Goal: Find specific page/section: Find specific page/section

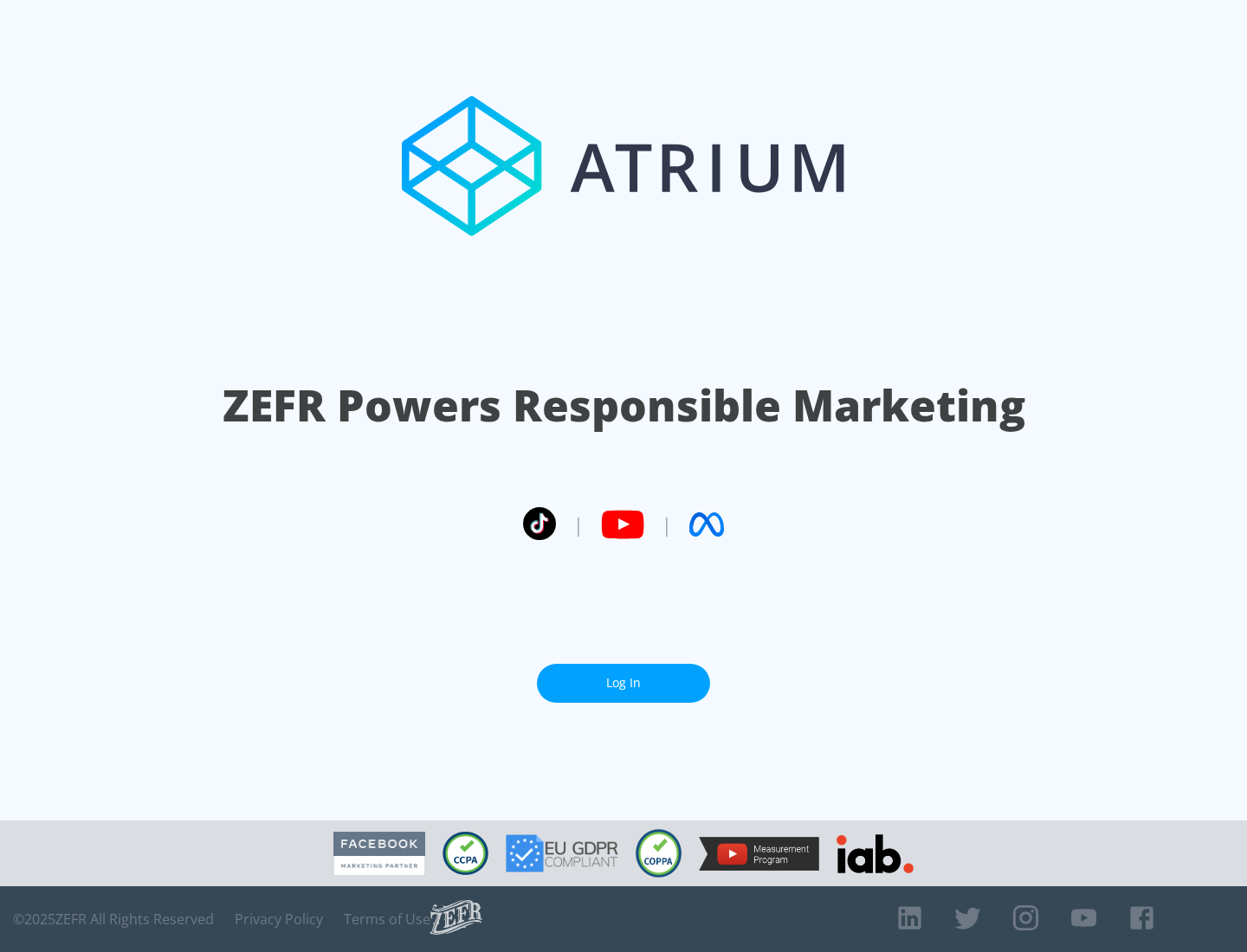
click at [623, 684] on link "Log In" at bounding box center [623, 683] width 173 height 39
